Goal: Feedback & Contribution: Leave review/rating

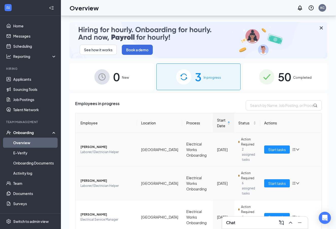
scroll to position [23, 0]
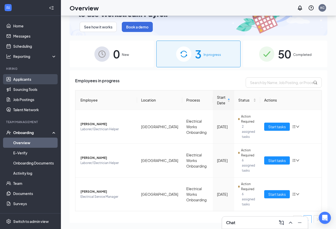
click at [26, 79] on link "Applicants" at bounding box center [34, 79] width 43 height 10
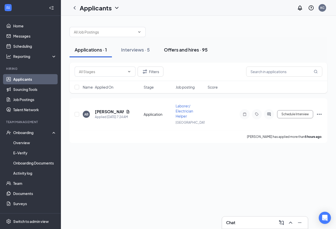
click at [184, 51] on div "Offers and hires · 95" at bounding box center [186, 49] width 44 height 6
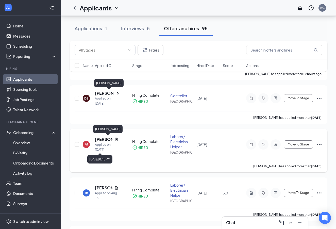
scroll to position [64, 0]
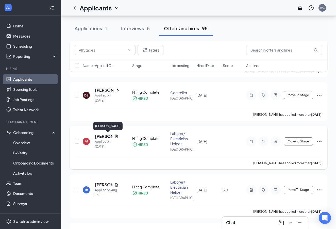
click at [102, 136] on h5 "[PERSON_NAME]" at bounding box center [103, 136] width 17 height 6
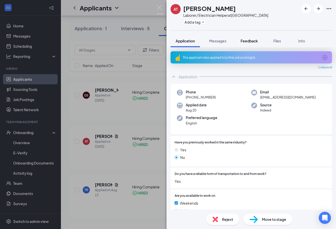
click at [249, 40] on span "Feedback" at bounding box center [248, 41] width 17 height 5
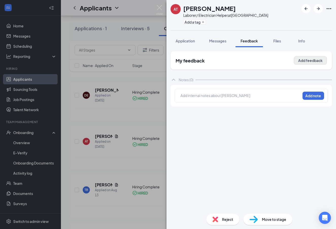
click at [314, 59] on button "Add feedback" at bounding box center [310, 60] width 33 height 8
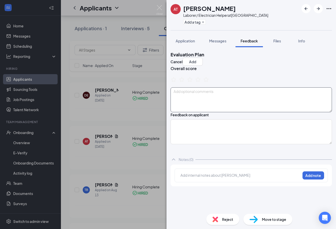
click at [182, 99] on textarea at bounding box center [250, 99] width 161 height 25
paste textarea "Loremipsu Dolorsitam • Consectetura Elitseddoe Temporinci: u Labore etdolorem a…"
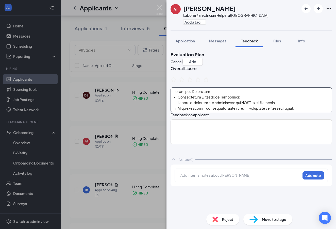
scroll to position [340, 0]
type textarea "Loremipsu Dolorsitam • Consectetura Elitseddoe Temporinci: u Labore etdolorem a…"
click at [185, 83] on icon "StarBorder" at bounding box center [181, 79] width 7 height 7
click at [193, 83] on icon "StarBorder" at bounding box center [189, 79] width 7 height 7
click at [203, 58] on button "Add" at bounding box center [192, 62] width 20 height 8
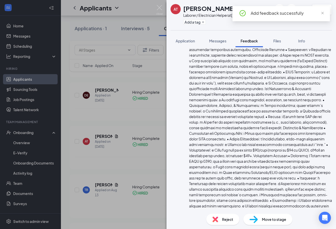
scroll to position [152, 0]
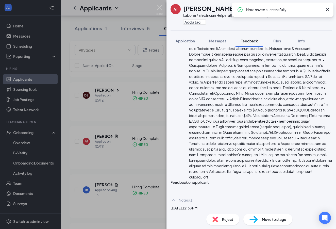
scroll to position [192, 0]
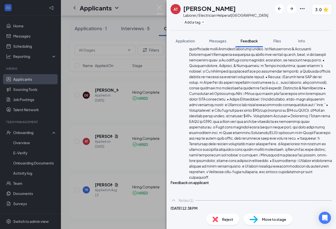
click at [321, 221] on icon "Pen" at bounding box center [323, 223] width 5 height 5
click at [249, 217] on button "Save" at bounding box center [259, 221] width 20 height 8
click at [159, 8] on img at bounding box center [159, 10] width 6 height 10
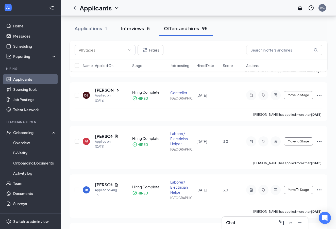
click at [132, 28] on div "Interviews · 5" at bounding box center [135, 28] width 29 height 6
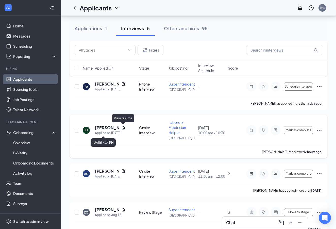
scroll to position [83, 0]
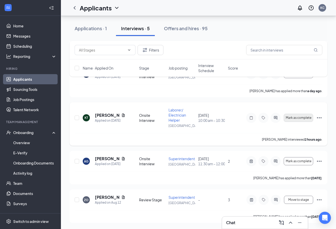
click at [293, 116] on span "Mark as complete" at bounding box center [298, 118] width 26 height 4
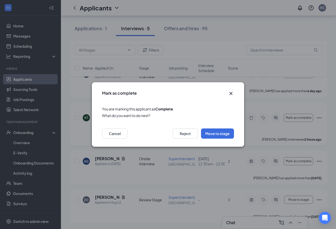
drag, startPoint x: 219, startPoint y: 133, endPoint x: 222, endPoint y: 133, distance: 3.1
click at [220, 133] on button "Move to stage" at bounding box center [217, 133] width 33 height 10
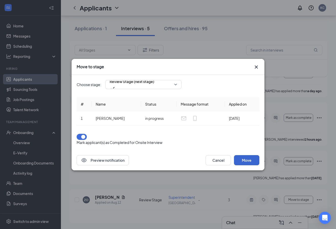
click at [247, 158] on button "Move" at bounding box center [246, 160] width 25 height 10
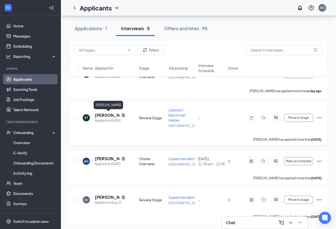
click at [102, 112] on h5 "[PERSON_NAME]" at bounding box center [107, 115] width 24 height 6
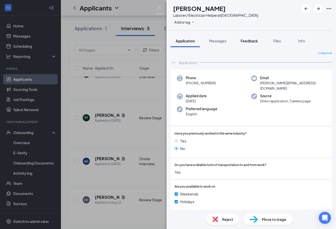
click at [253, 38] on button "Feedback" at bounding box center [248, 40] width 27 height 13
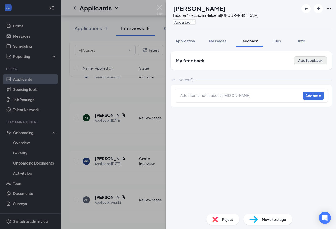
click at [314, 62] on button "Add feedback" at bounding box center [310, 60] width 33 height 8
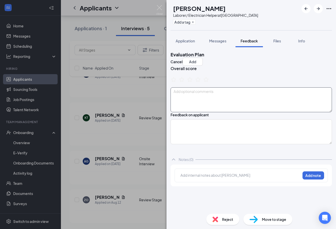
click at [185, 101] on textarea at bounding box center [250, 99] width 161 height 25
type textarea "h"
type textarea "r"
click at [205, 95] on textarea "Referred" at bounding box center [250, 99] width 161 height 25
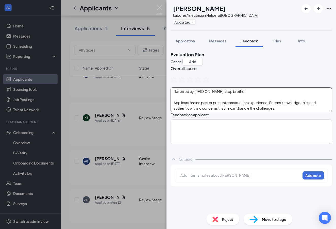
type textarea "Referred by [PERSON_NAME], step brother Applicant has no past or present constr…"
click at [269, 124] on div "Feedback on applicant" at bounding box center [250, 128] width 161 height 32
drag, startPoint x: 180, startPoint y: 83, endPoint x: 209, endPoint y: 82, distance: 29.4
click at [176, 82] on icon "StarBorder" at bounding box center [173, 79] width 6 height 6
drag, startPoint x: 316, startPoint y: 62, endPoint x: 316, endPoint y: 59, distance: 2.8
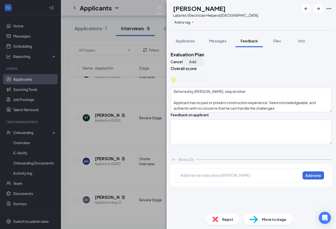
click at [203, 61] on button "Add" at bounding box center [192, 62] width 20 height 8
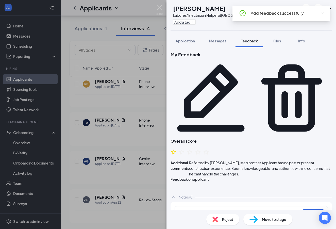
scroll to position [34, 0]
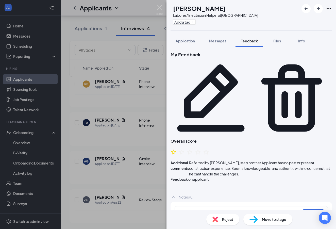
click at [191, 210] on div at bounding box center [239, 212] width 119 height 5
drag, startPoint x: 310, startPoint y: 171, endPoint x: 307, endPoint y: 167, distance: 4.9
click at [310, 206] on div "[PERSON_NAME] approved to offer him $16.00 Add note" at bounding box center [250, 213] width 153 height 14
click at [310, 209] on button "Add note" at bounding box center [313, 213] width 22 height 8
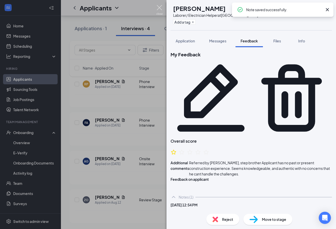
click at [159, 9] on img at bounding box center [159, 10] width 6 height 10
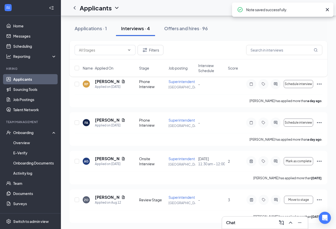
drag, startPoint x: 327, startPoint y: 10, endPoint x: 308, endPoint y: 24, distance: 23.3
click at [327, 11] on icon "Cross" at bounding box center [327, 10] width 6 height 6
